Goal: Task Accomplishment & Management: Manage account settings

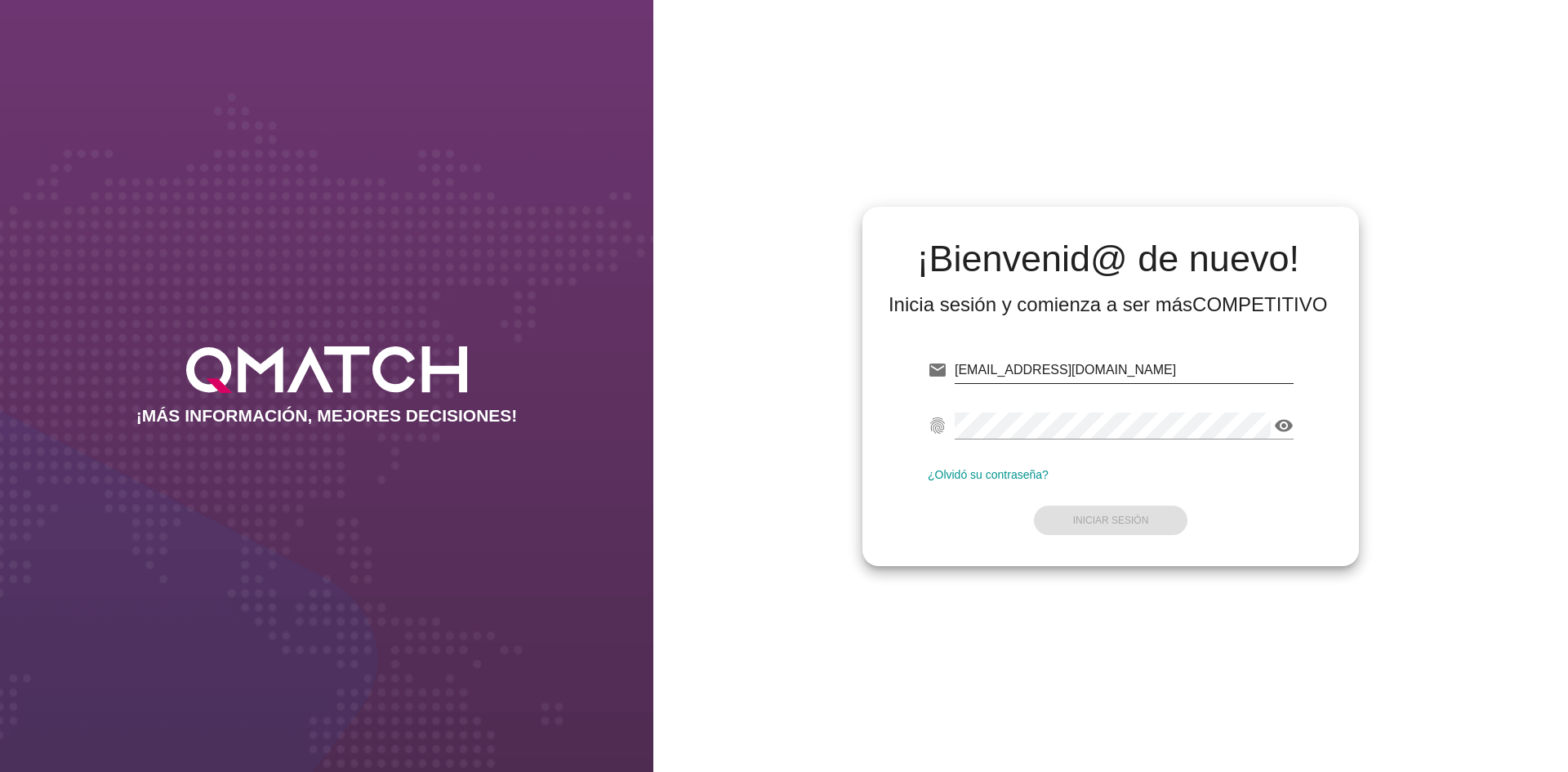
click at [1014, 372] on input "[EMAIL_ADDRESS][DOMAIN_NAME]" at bounding box center [1123, 370] width 338 height 26
drag, startPoint x: 1014, startPoint y: 372, endPoint x: 1079, endPoint y: 371, distance: 65.0
click at [1079, 371] on input "[EMAIL_ADDRESS][DOMAIN_NAME]" at bounding box center [1123, 370] width 338 height 26
type input "[EMAIL_ADDRESS][DOMAIN_NAME]"
click at [1088, 526] on button "Iniciar Sesión" at bounding box center [1110, 521] width 154 height 30
